Goal: Obtain resource: Obtain resource

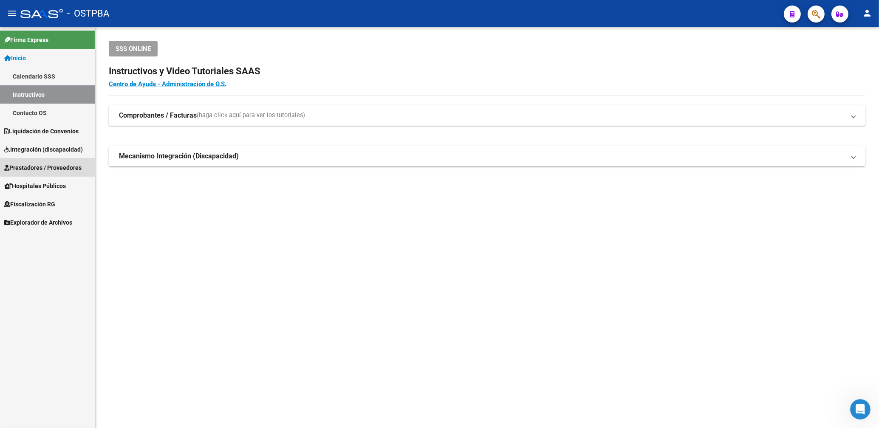
click at [54, 171] on span "Prestadores / Proveedores" at bounding box center [42, 167] width 77 height 9
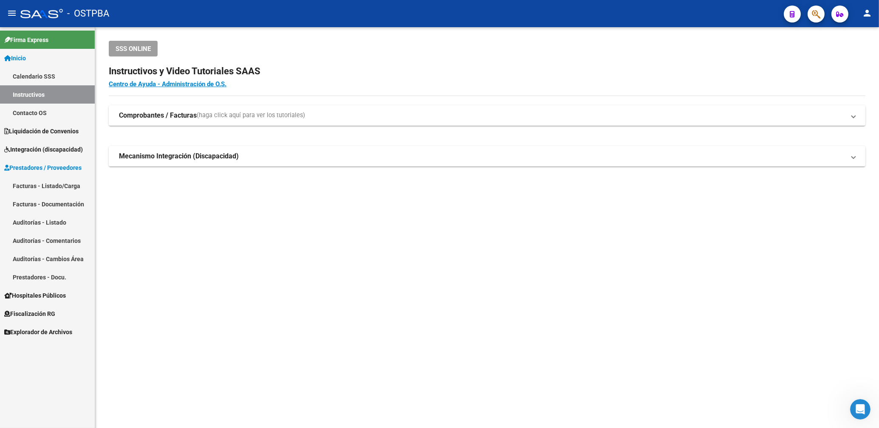
click at [43, 184] on link "Facturas - Listado/Carga" at bounding box center [47, 186] width 95 height 18
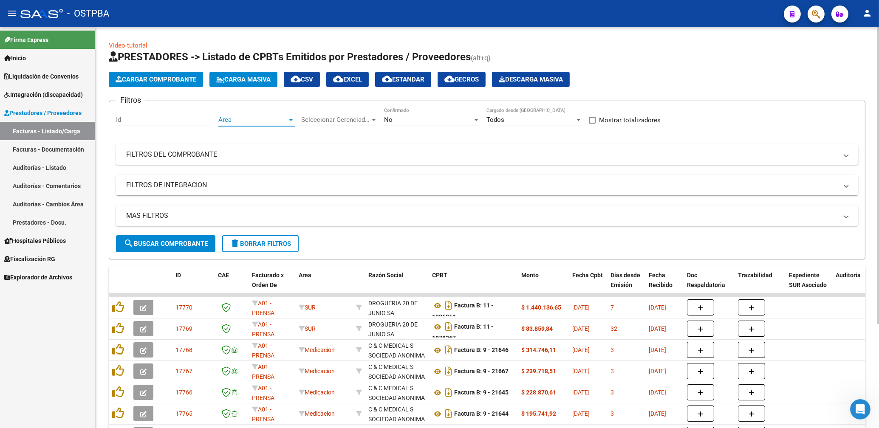
click at [271, 122] on span "Area" at bounding box center [252, 120] width 69 height 8
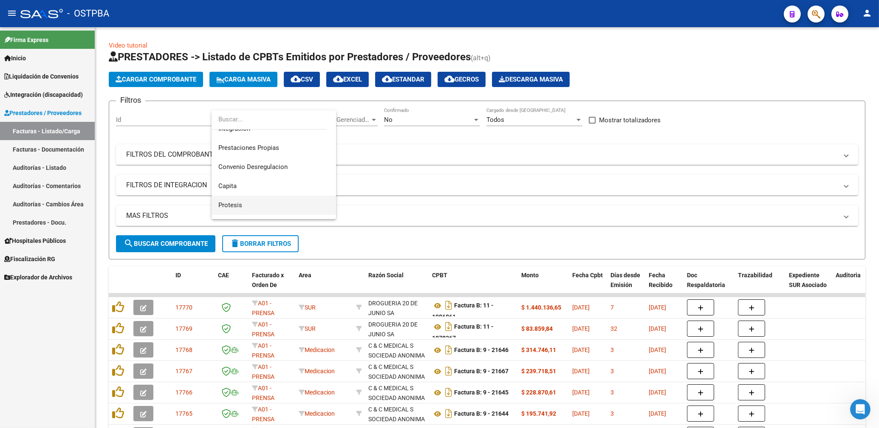
scroll to position [90, 0]
drag, startPoint x: 230, startPoint y: 204, endPoint x: 236, endPoint y: 197, distance: 8.8
click at [232, 201] on span "Protesis" at bounding box center [230, 202] width 24 height 8
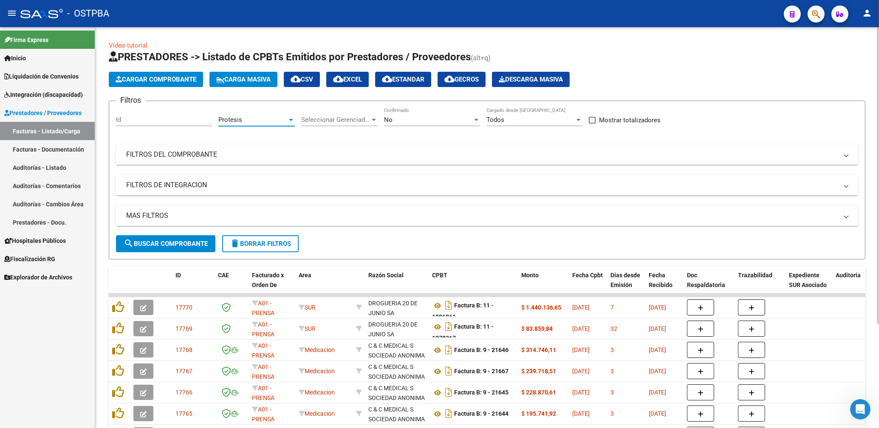
click at [400, 120] on div "No" at bounding box center [428, 120] width 88 height 8
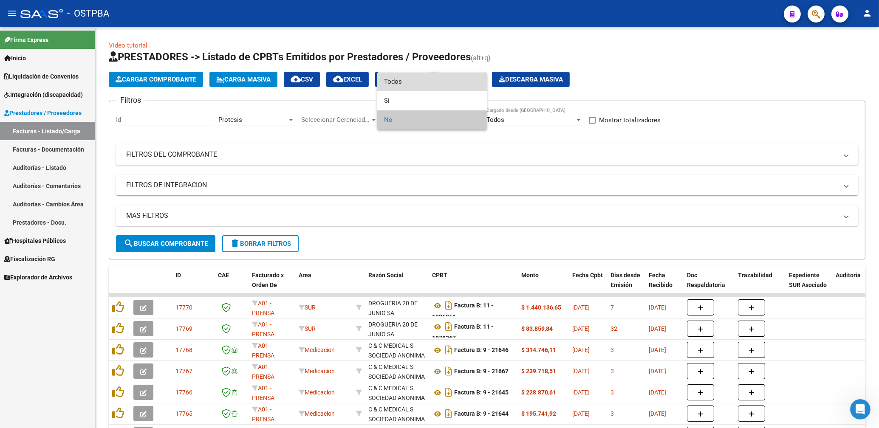
click at [398, 80] on span "Todos" at bounding box center [432, 81] width 96 height 19
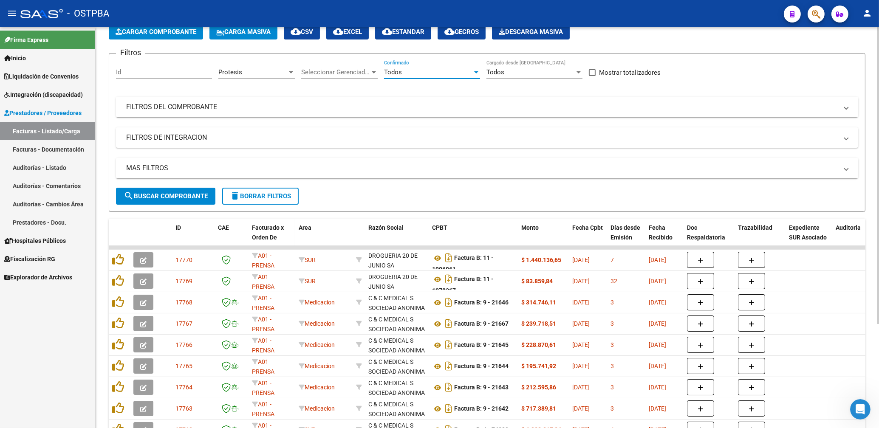
scroll to position [91, 0]
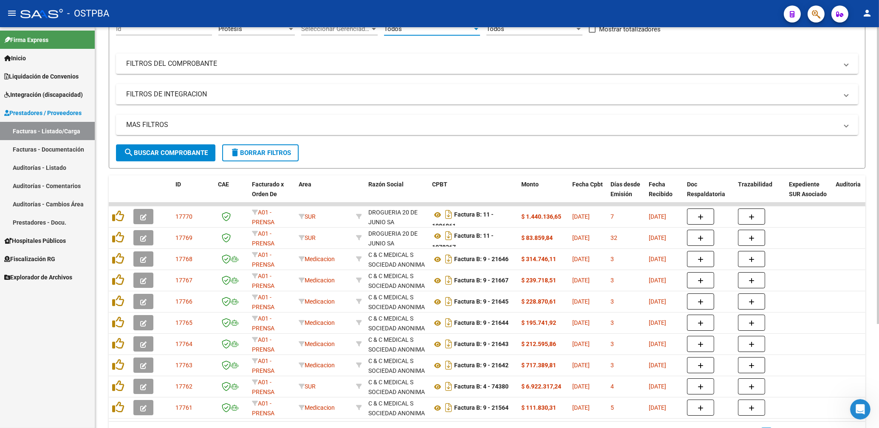
drag, startPoint x: 205, startPoint y: 154, endPoint x: 253, endPoint y: 158, distance: 48.2
click at [206, 153] on span "search Buscar Comprobante" at bounding box center [166, 153] width 84 height 8
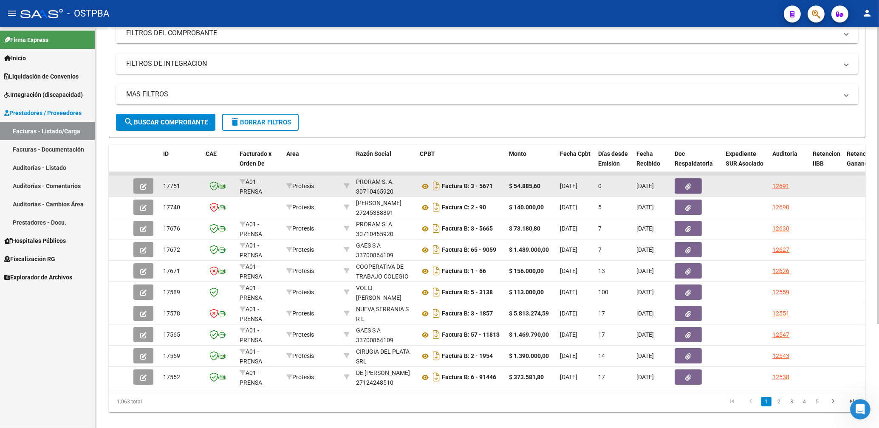
scroll to position [140, 0]
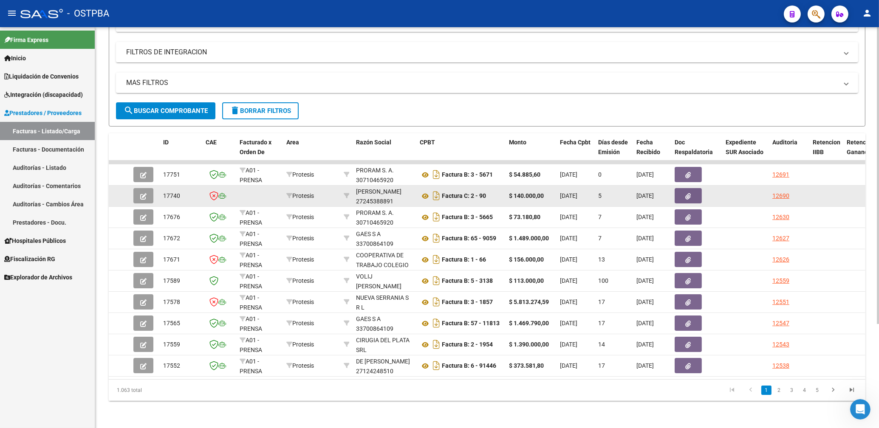
click at [689, 192] on button "button" at bounding box center [688, 195] width 27 height 15
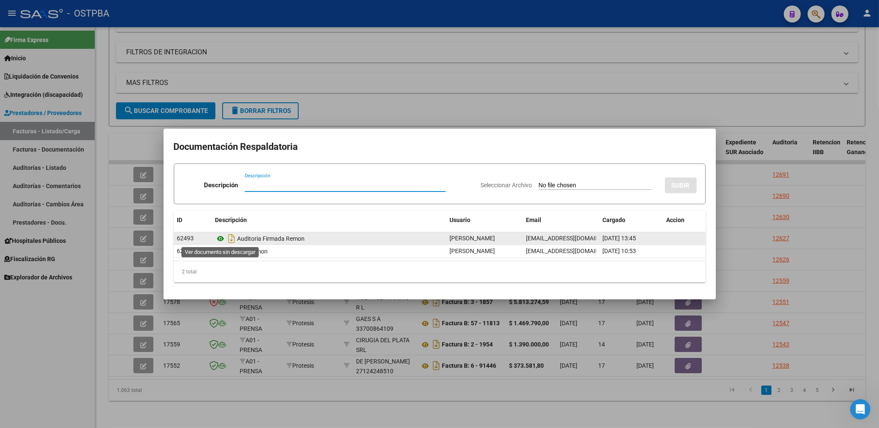
click at [221, 239] on icon at bounding box center [220, 239] width 11 height 10
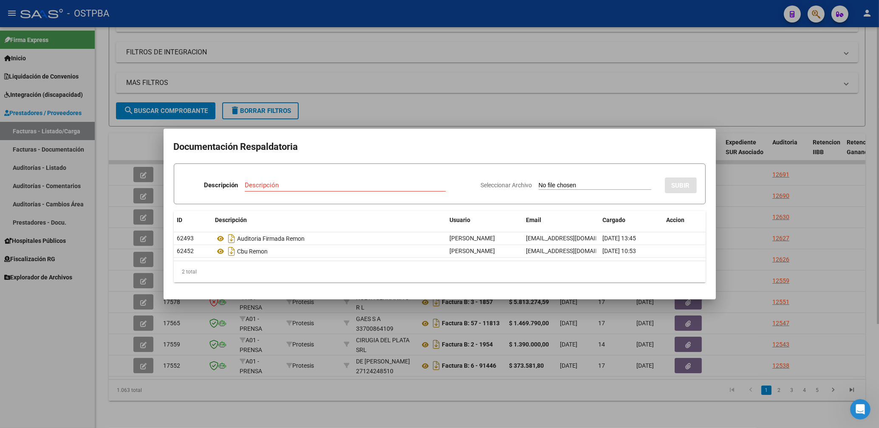
drag, startPoint x: 390, startPoint y: 111, endPoint x: 396, endPoint y: 127, distance: 16.1
click at [391, 111] on div at bounding box center [439, 214] width 879 height 428
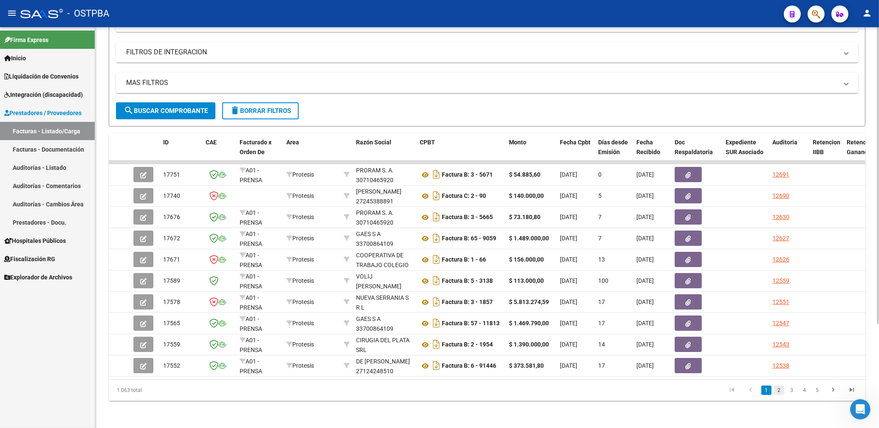
click at [780, 389] on link "2" at bounding box center [779, 390] width 10 height 9
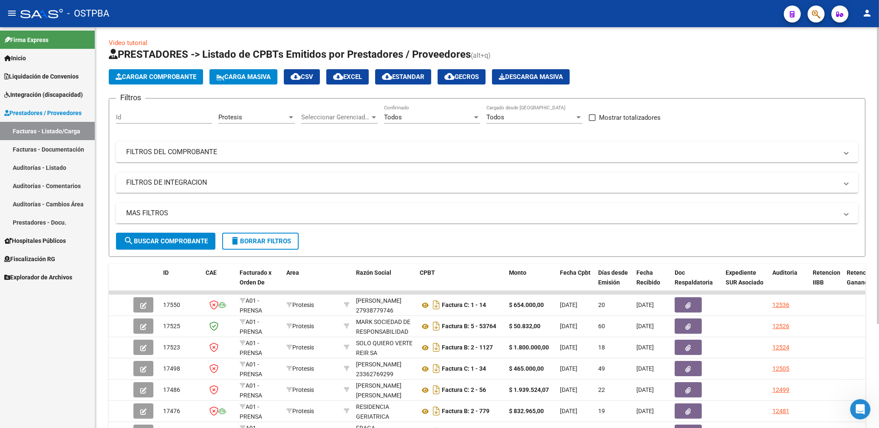
scroll to position [0, 0]
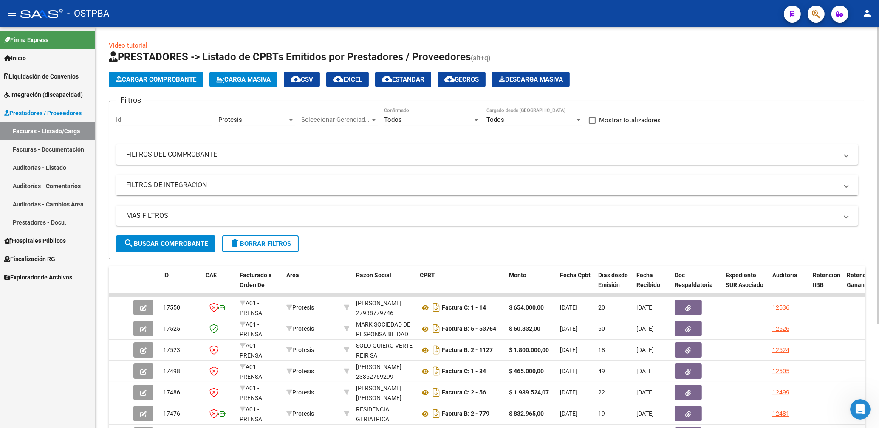
click at [246, 126] on div "Protesis Area" at bounding box center [256, 117] width 76 height 18
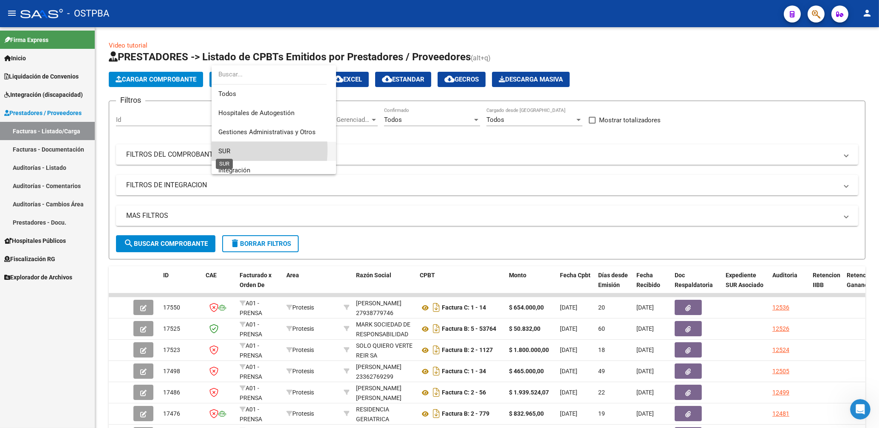
click at [225, 150] on span "SUR" at bounding box center [224, 151] width 12 height 8
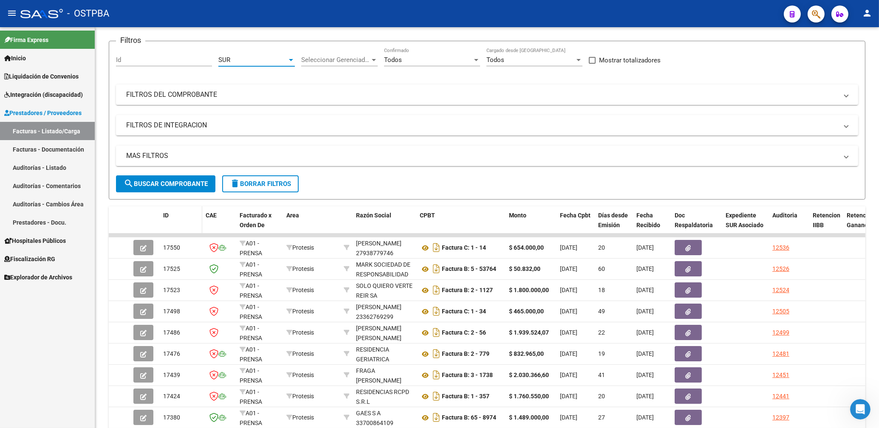
scroll to position [91, 0]
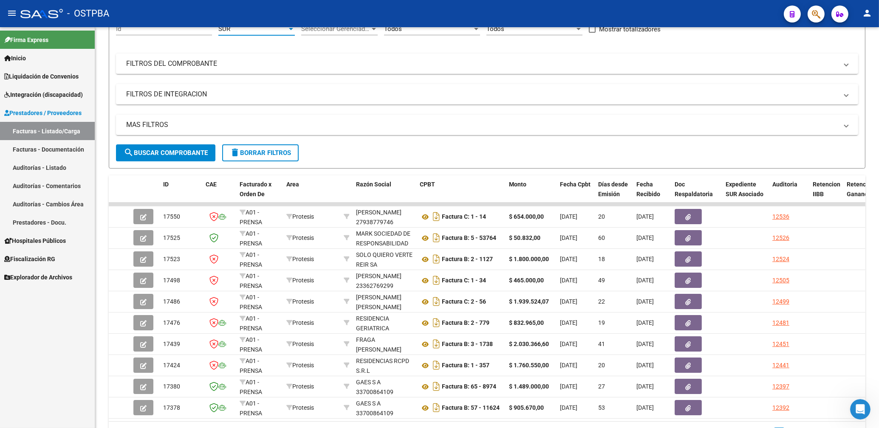
click at [191, 152] on span "search Buscar Comprobante" at bounding box center [166, 153] width 84 height 8
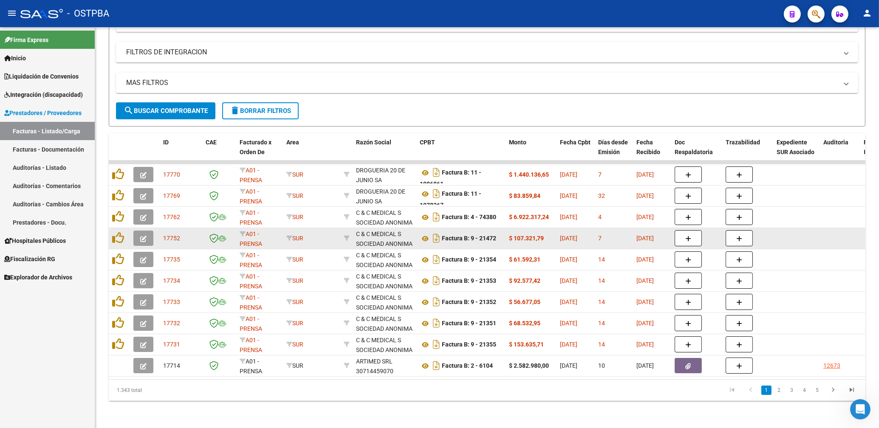
scroll to position [140, 0]
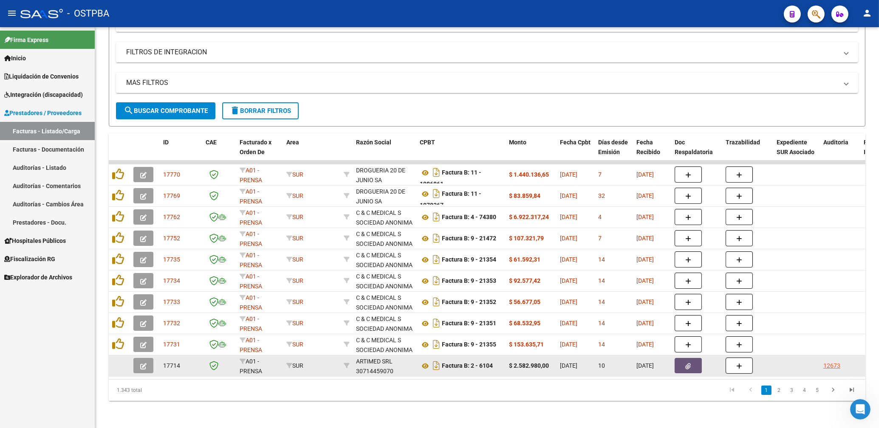
click at [688, 363] on icon "button" at bounding box center [689, 366] width 6 height 6
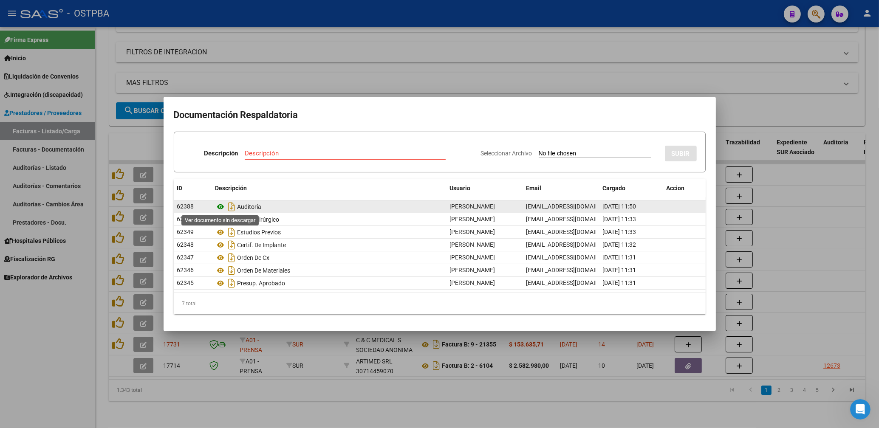
click at [221, 203] on icon at bounding box center [220, 207] width 11 height 10
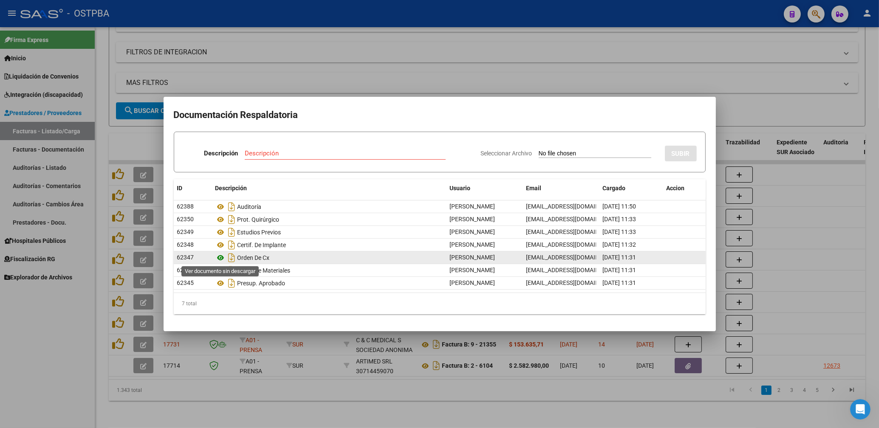
click at [217, 260] on icon at bounding box center [220, 258] width 11 height 10
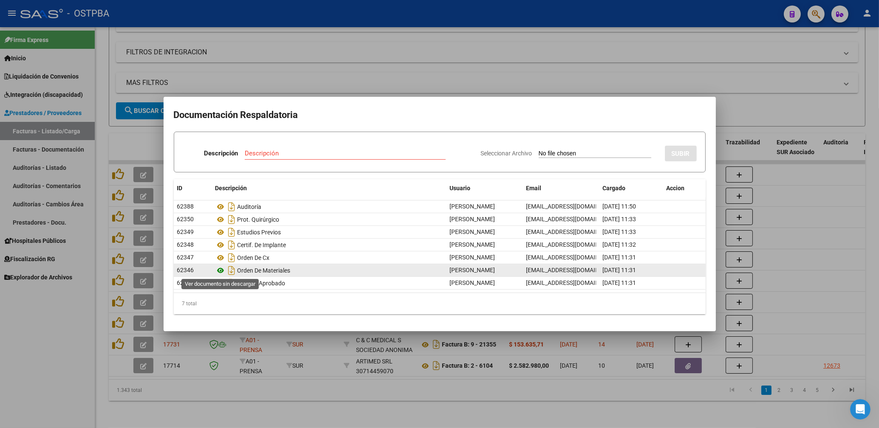
click at [218, 267] on icon at bounding box center [220, 271] width 11 height 10
click at [221, 271] on icon at bounding box center [220, 271] width 11 height 10
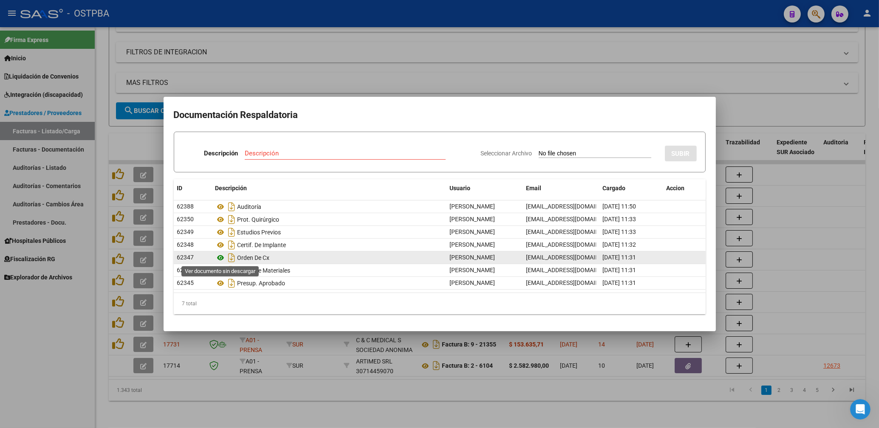
click at [217, 253] on icon at bounding box center [220, 258] width 11 height 10
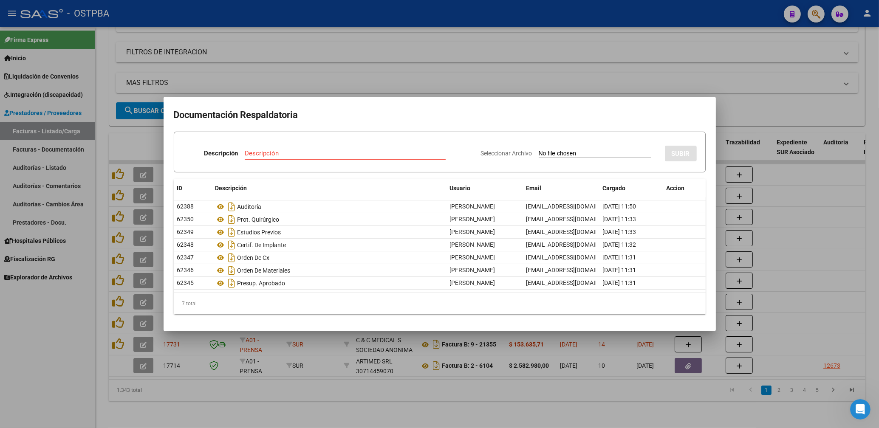
click at [452, 74] on div at bounding box center [439, 214] width 879 height 428
